Goal: Use online tool/utility: Utilize a website feature to perform a specific function

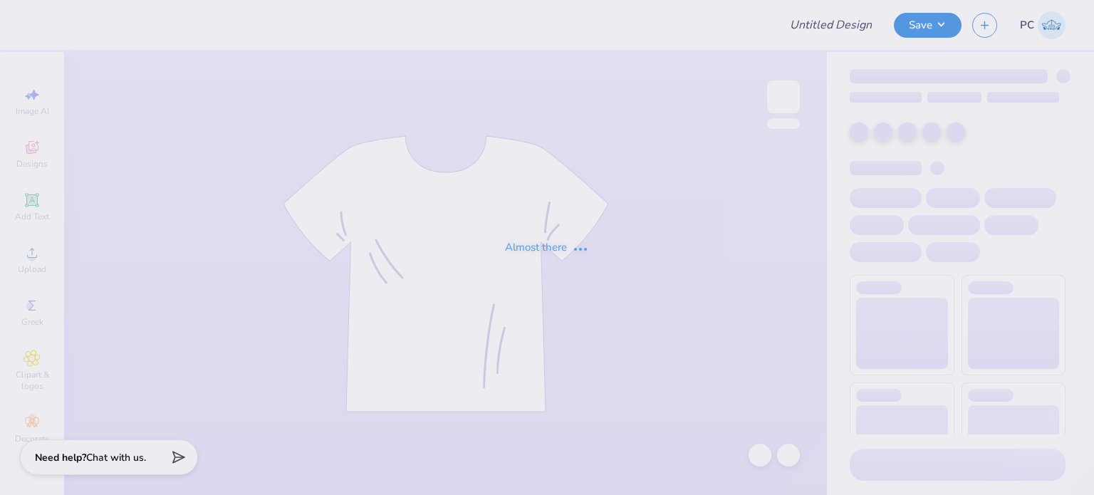
type input "History Club"
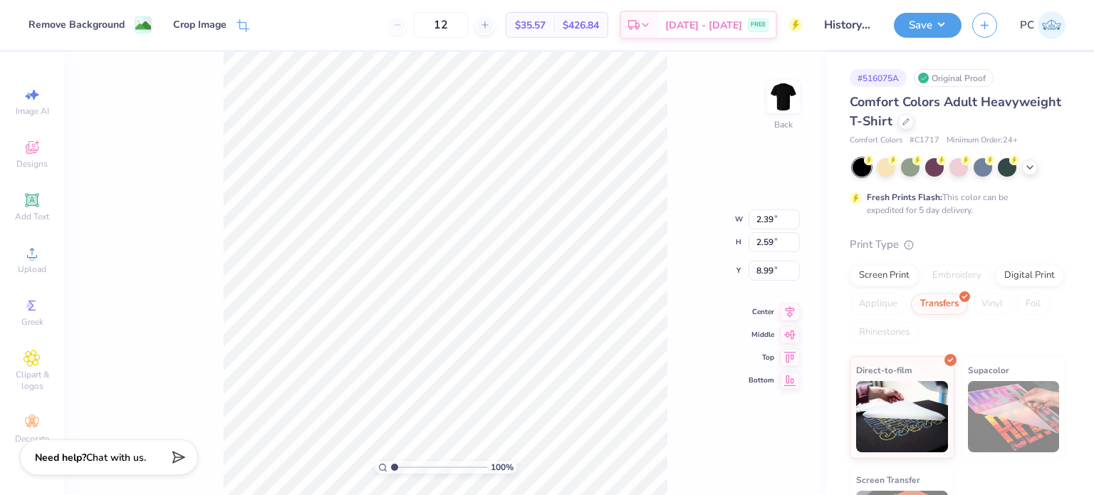
type input "3.90"
type input "2.90"
type input "5.67"
type input "2.39"
type input "2.59"
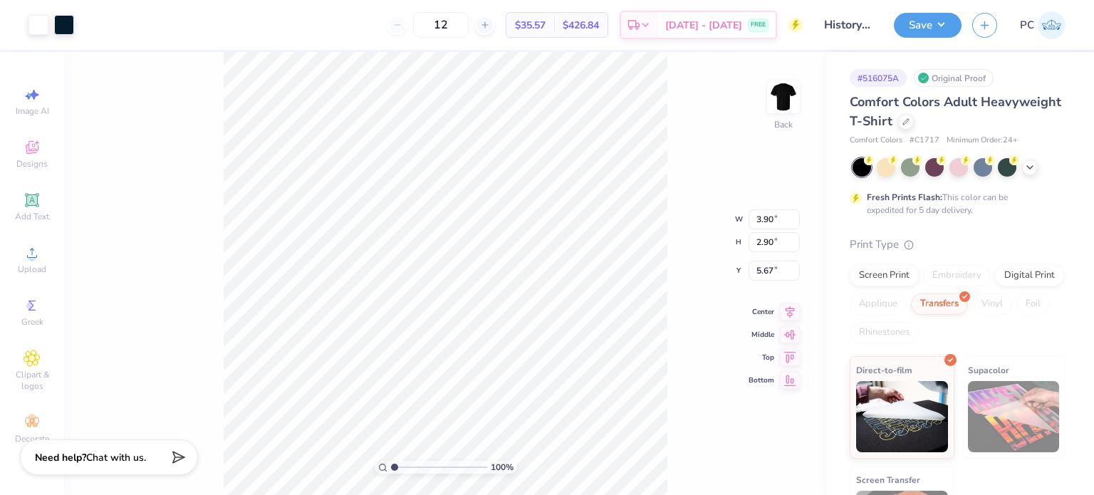
type input "8.99"
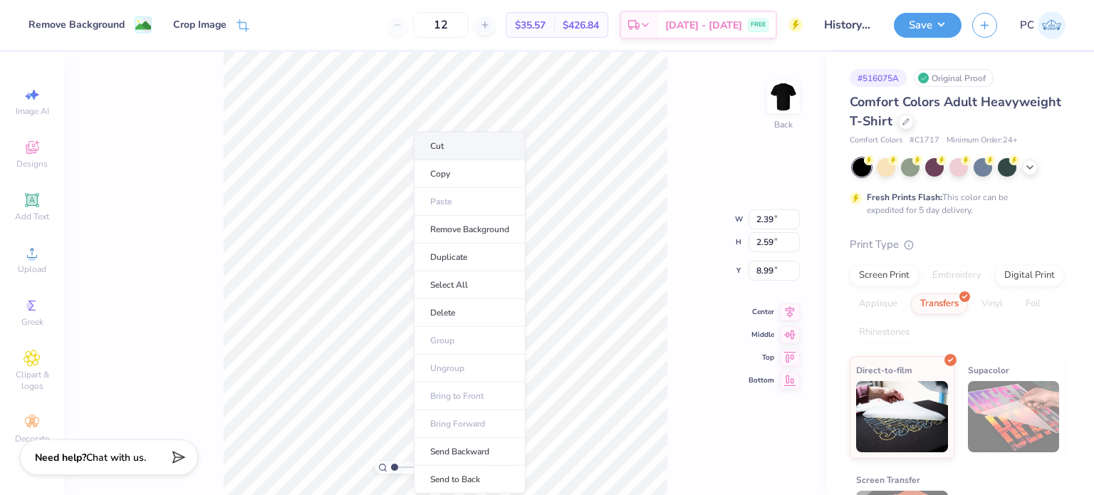
click at [452, 141] on li "Cut" at bounding box center [470, 146] width 112 height 28
click at [449, 172] on li "Copy" at bounding box center [470, 174] width 112 height 28
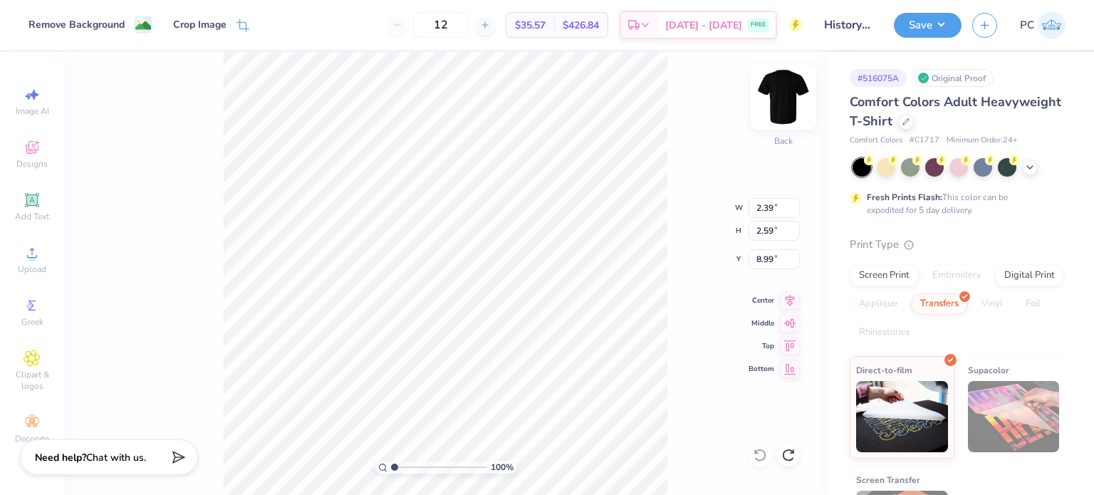
click at [779, 101] on img at bounding box center [783, 96] width 57 height 57
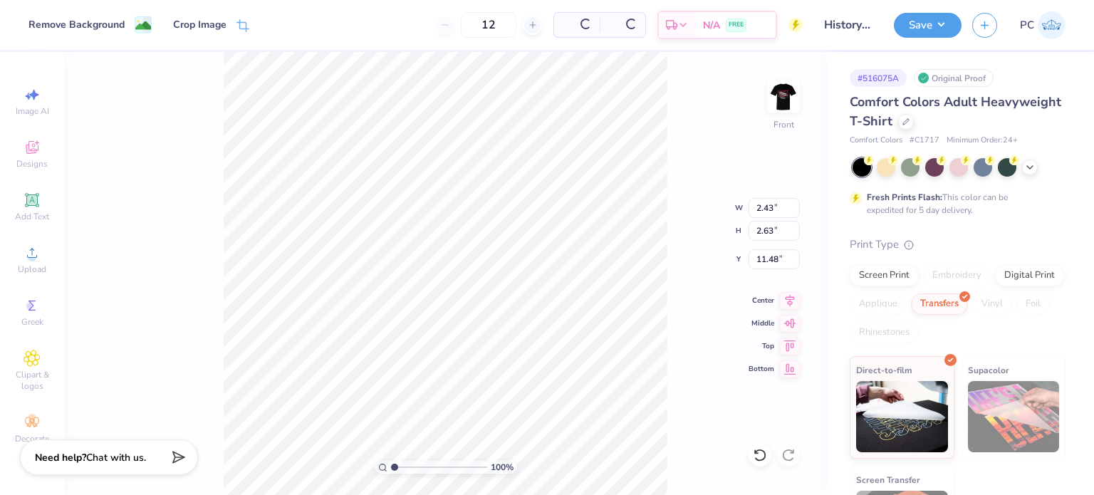
type input "8.46"
type input "9.17"
type input "5.18"
type input "10.77"
type input "11.68"
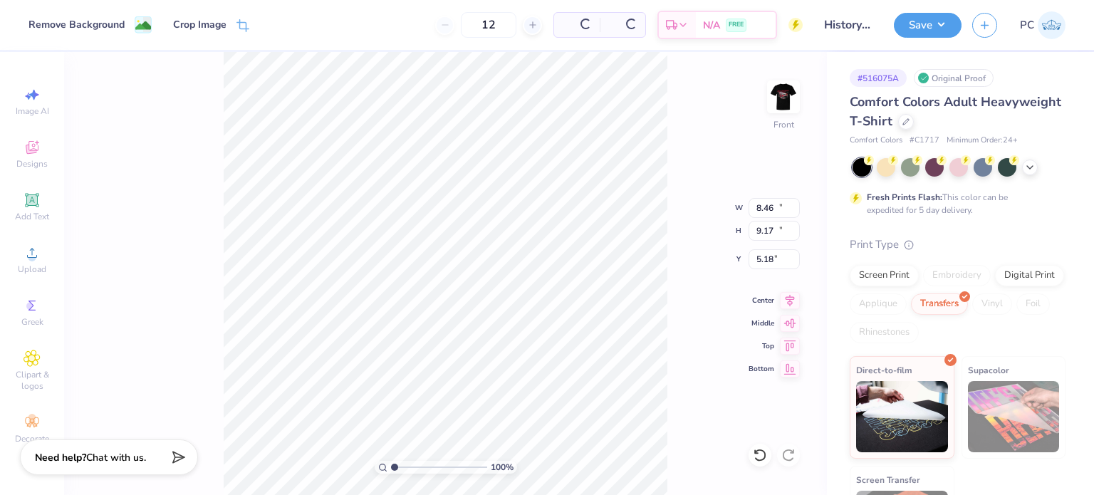
type input "5.16"
type input "8.53"
type input "9.25"
type input "5.11"
type input "10.22"
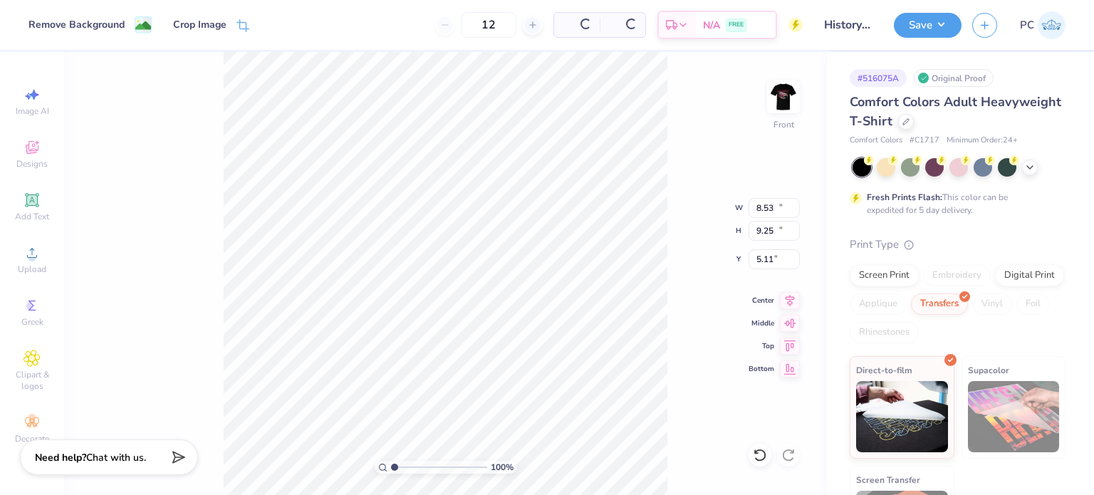
type input "11.10"
type input "3.26"
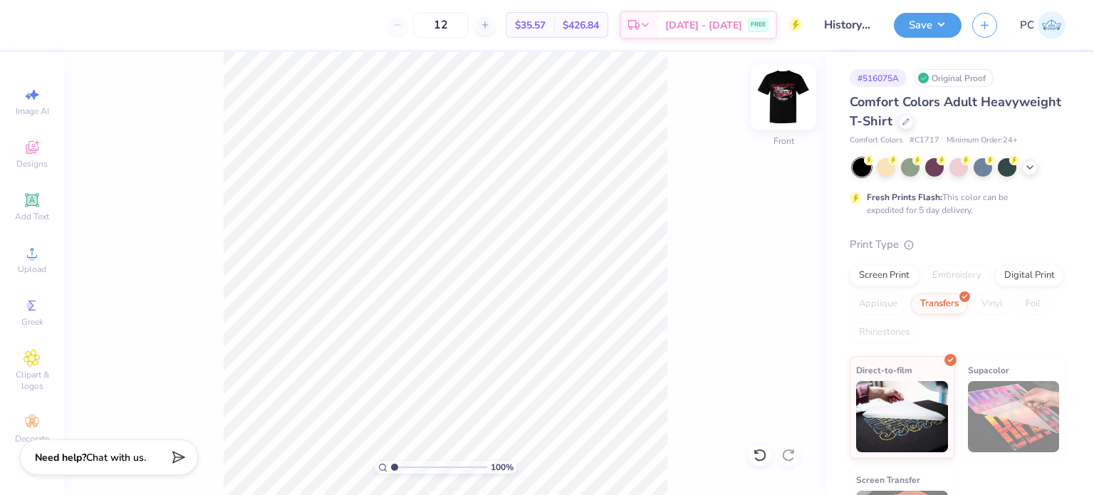
click at [779, 113] on img at bounding box center [783, 96] width 57 height 57
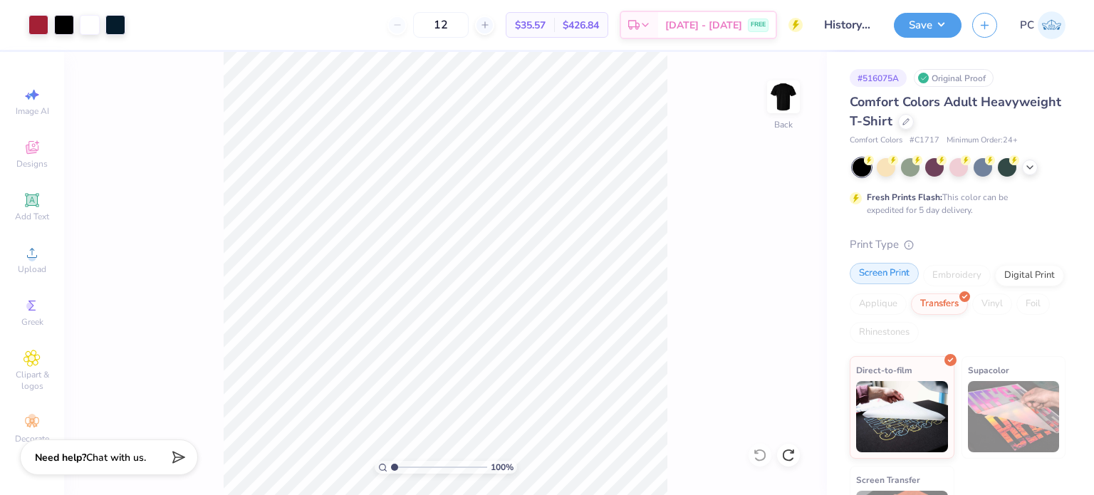
click at [871, 275] on div "Screen Print" at bounding box center [884, 273] width 69 height 21
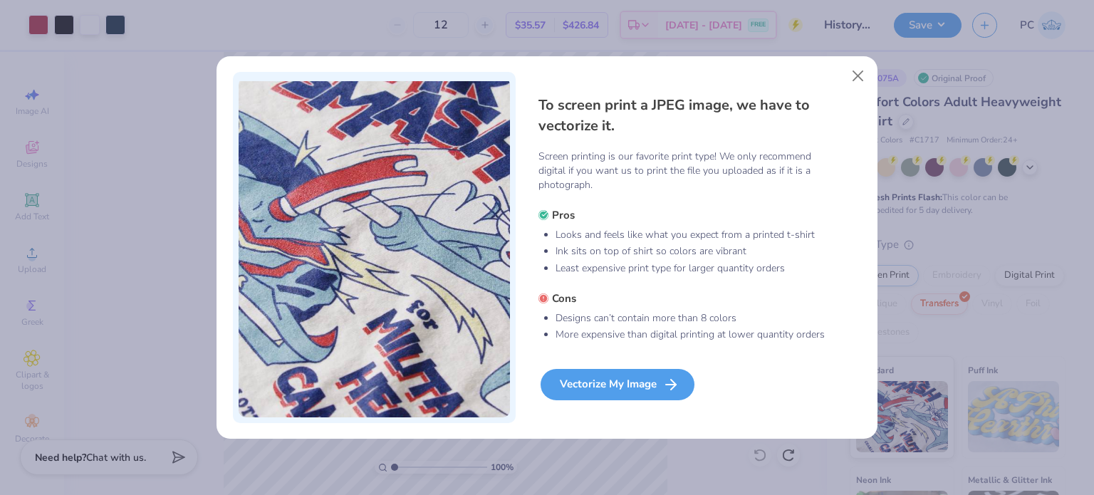
click at [631, 392] on div "Vectorize My Image" at bounding box center [618, 384] width 154 height 31
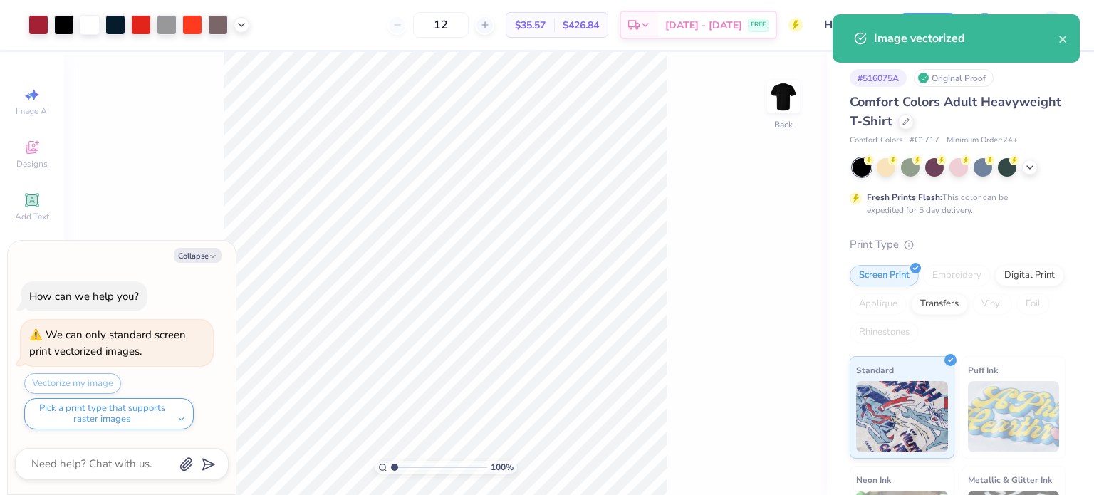
type textarea "x"
